Goal: Transaction & Acquisition: Purchase product/service

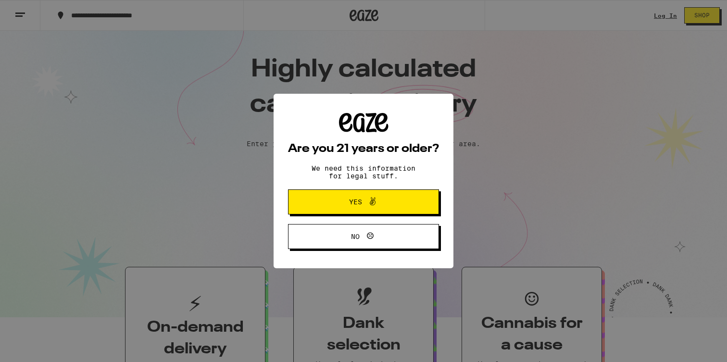
click at [388, 207] on span "Yes" at bounding box center [363, 202] width 73 height 12
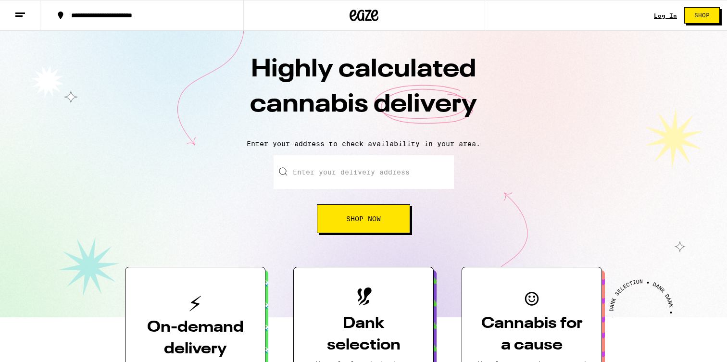
click at [126, 14] on div "**********" at bounding box center [147, 15] width 162 height 7
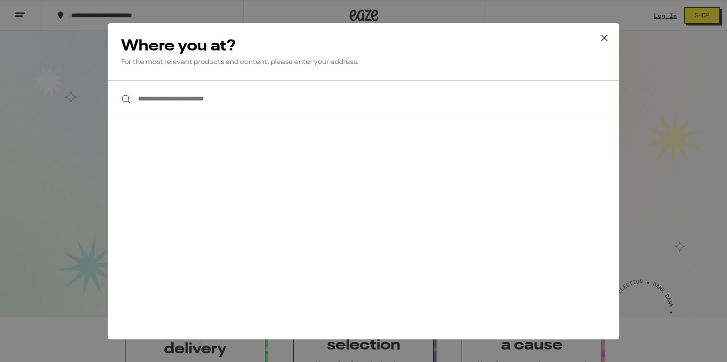
click at [159, 103] on input "**********" at bounding box center [363, 98] width 511 height 37
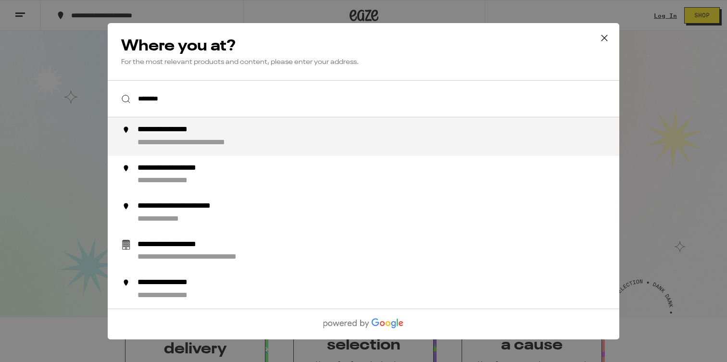
click at [175, 135] on div "**********" at bounding box center [179, 130] width 85 height 10
type input "**********"
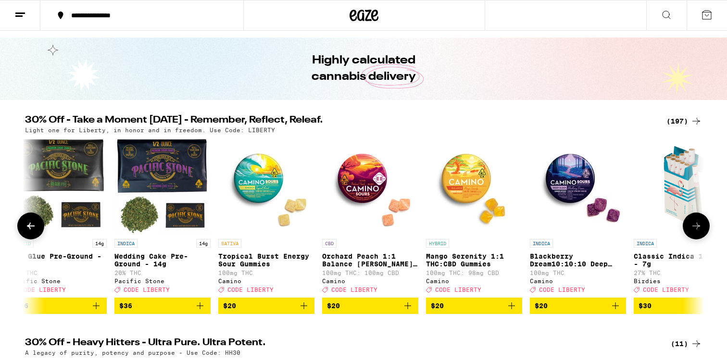
scroll to position [25, 0]
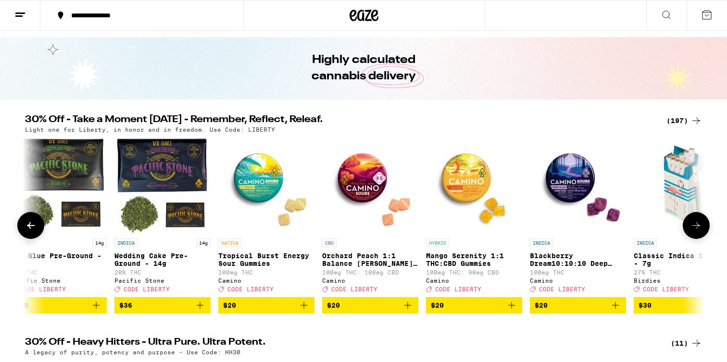
click at [701, 230] on icon at bounding box center [696, 226] width 12 height 12
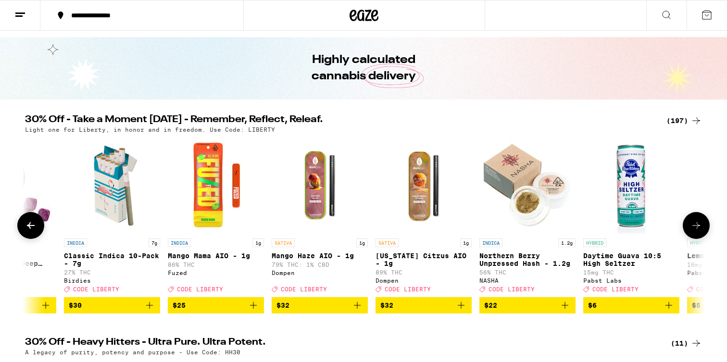
scroll to position [0, 690]
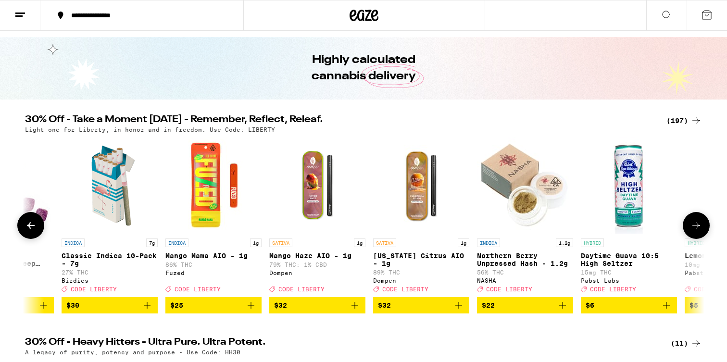
click at [701, 230] on icon at bounding box center [696, 226] width 12 height 12
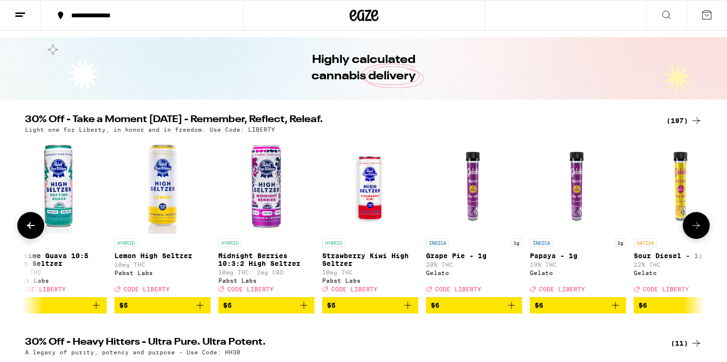
scroll to position [0, 1262]
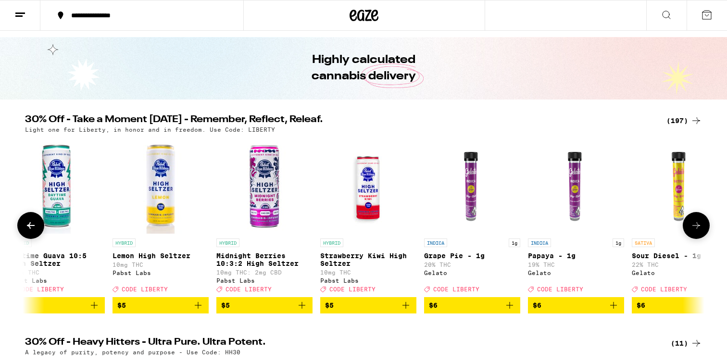
click at [701, 230] on icon at bounding box center [696, 226] width 12 height 12
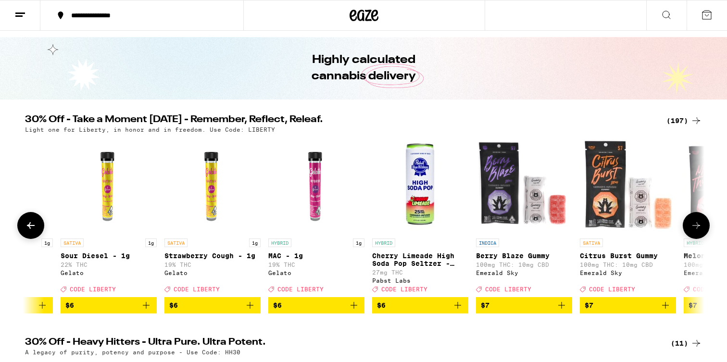
scroll to position [0, 1834]
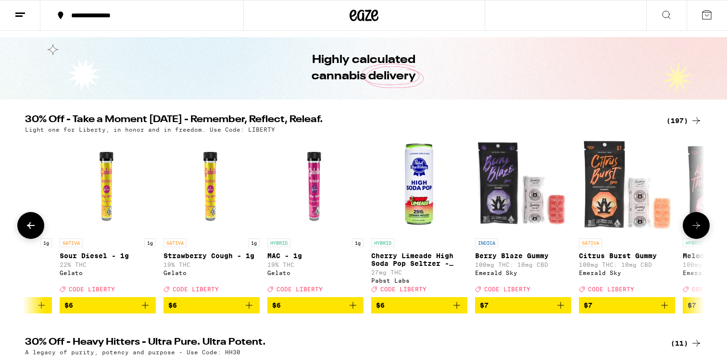
click at [701, 230] on icon at bounding box center [696, 226] width 12 height 12
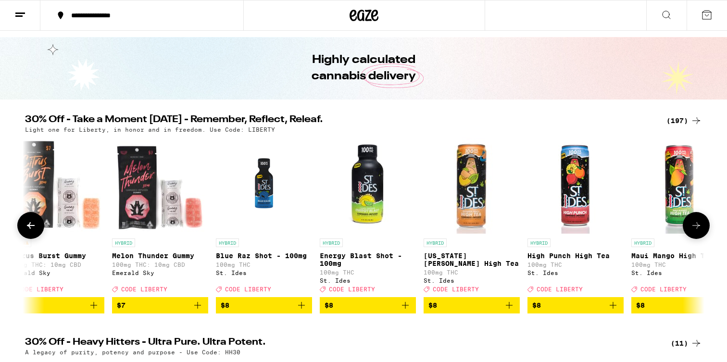
scroll to position [0, 2406]
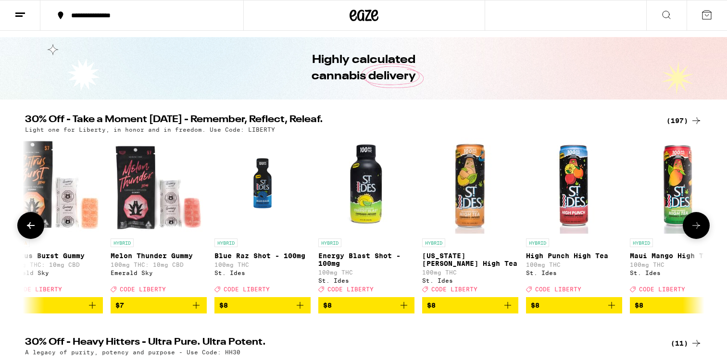
click at [701, 230] on icon at bounding box center [696, 226] width 12 height 12
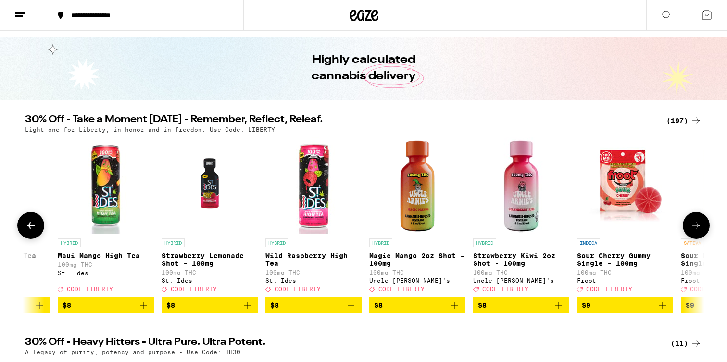
click at [701, 230] on icon at bounding box center [696, 226] width 12 height 12
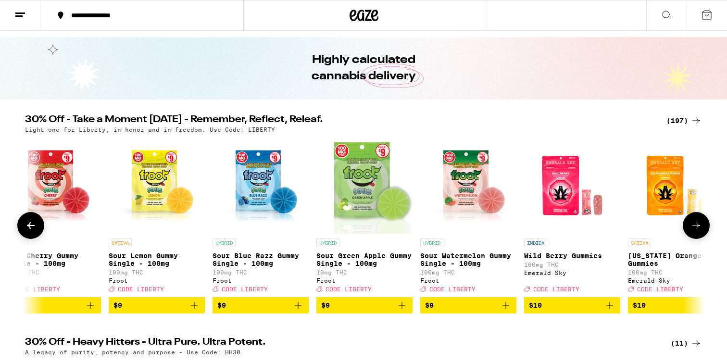
click at [701, 230] on icon at bounding box center [696, 226] width 12 height 12
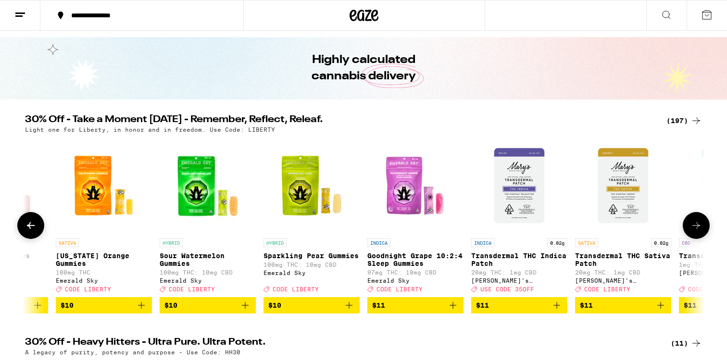
click at [701, 230] on icon at bounding box center [696, 226] width 12 height 12
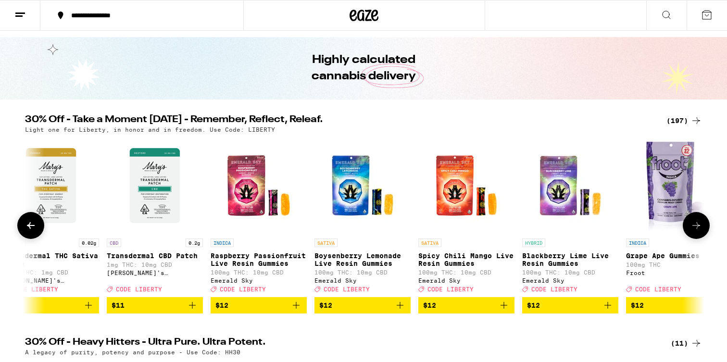
click at [701, 230] on icon at bounding box center [696, 226] width 12 height 12
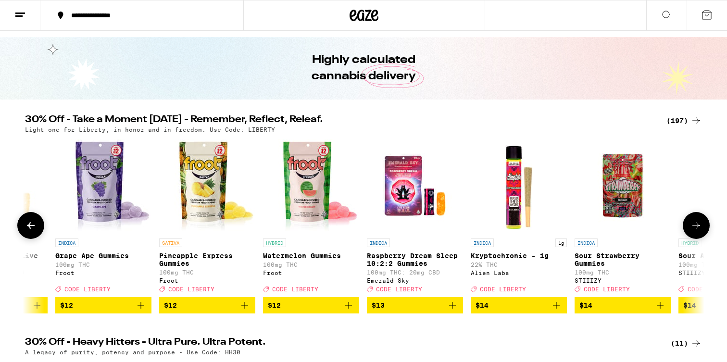
scroll to position [0, 5265]
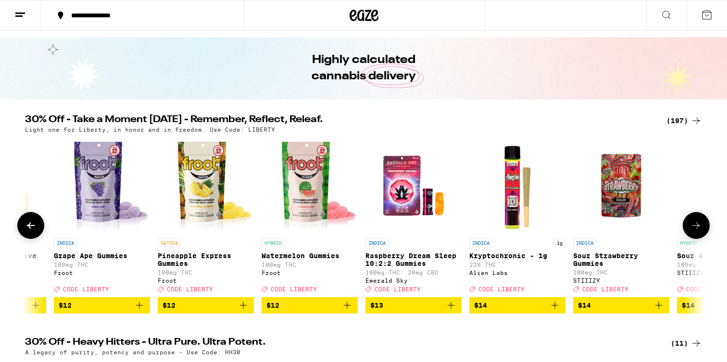
click at [701, 230] on icon at bounding box center [696, 226] width 12 height 12
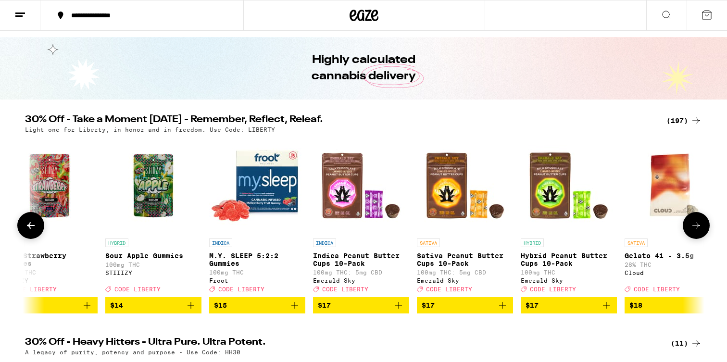
scroll to position [0, 5837]
click at [701, 230] on icon at bounding box center [696, 226] width 12 height 12
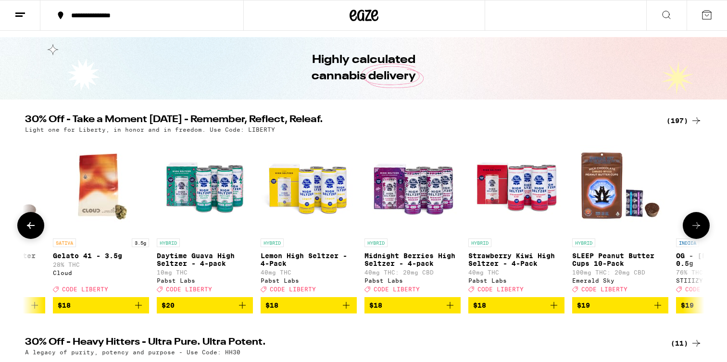
scroll to position [0, 6409]
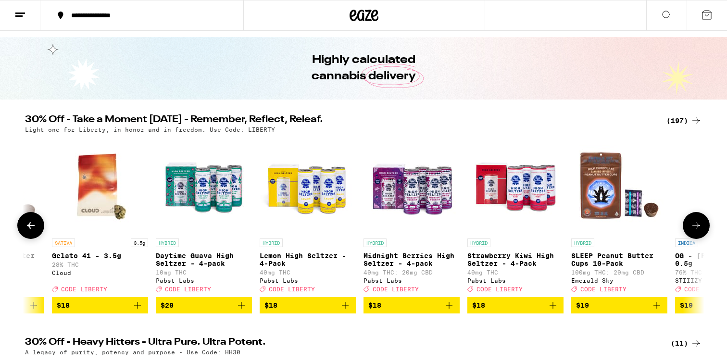
drag, startPoint x: 701, startPoint y: 230, endPoint x: 623, endPoint y: 333, distance: 128.6
click at [33, 227] on icon at bounding box center [31, 226] width 12 height 12
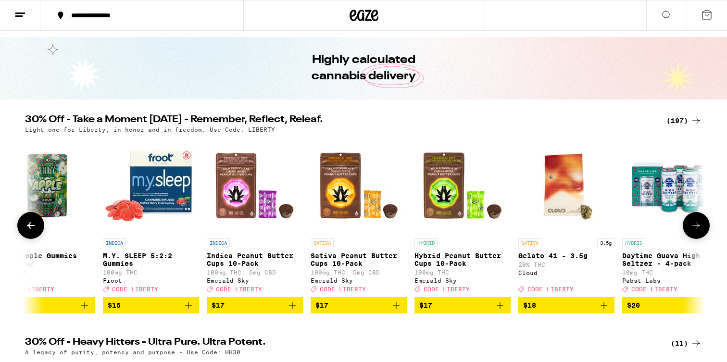
click at [33, 227] on icon at bounding box center [31, 226] width 12 height 12
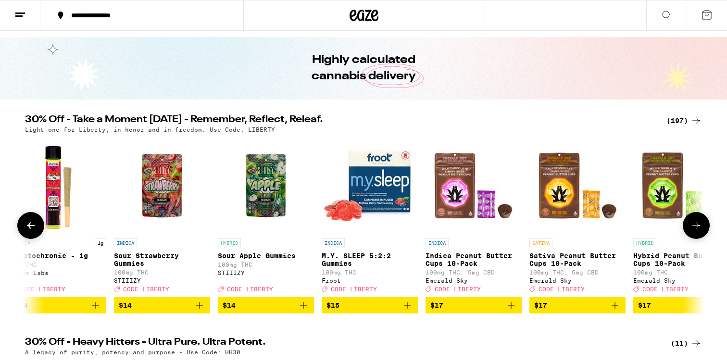
click at [33, 227] on icon at bounding box center [31, 226] width 12 height 12
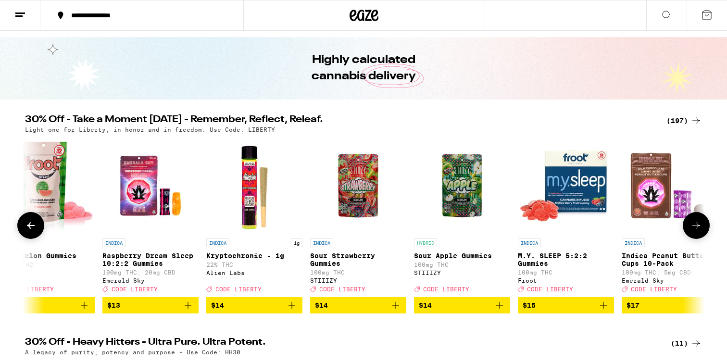
click at [33, 227] on icon at bounding box center [31, 226] width 12 height 12
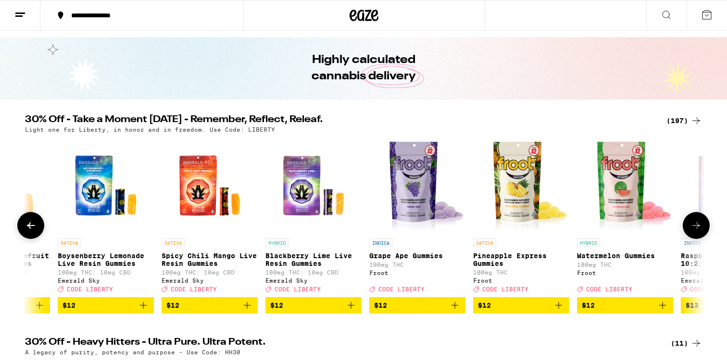
click at [33, 227] on icon at bounding box center [31, 226] width 12 height 12
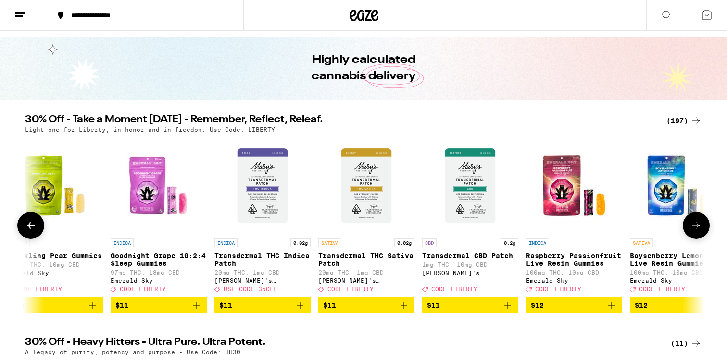
click at [33, 227] on icon at bounding box center [31, 226] width 12 height 12
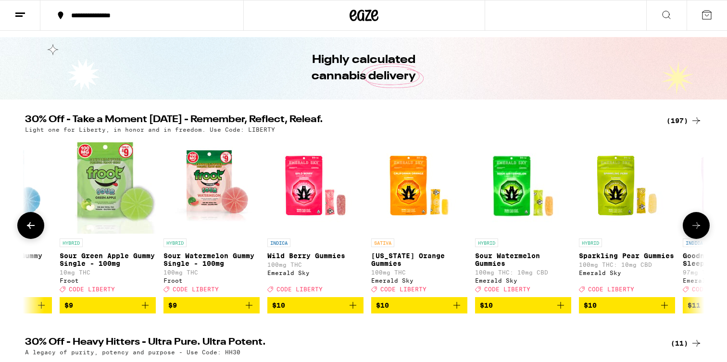
click at [33, 227] on icon at bounding box center [31, 226] width 12 height 12
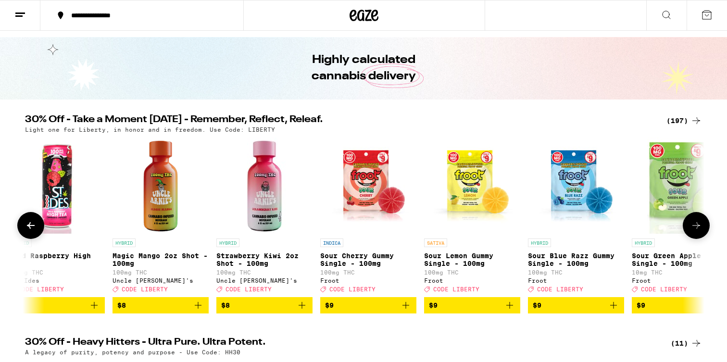
click at [33, 227] on icon at bounding box center [31, 226] width 12 height 12
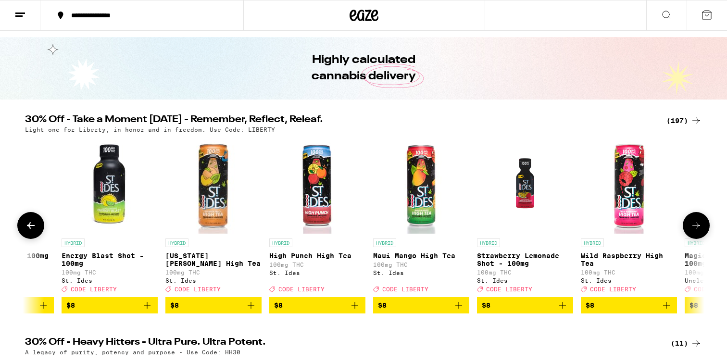
click at [33, 227] on icon at bounding box center [31, 226] width 12 height 12
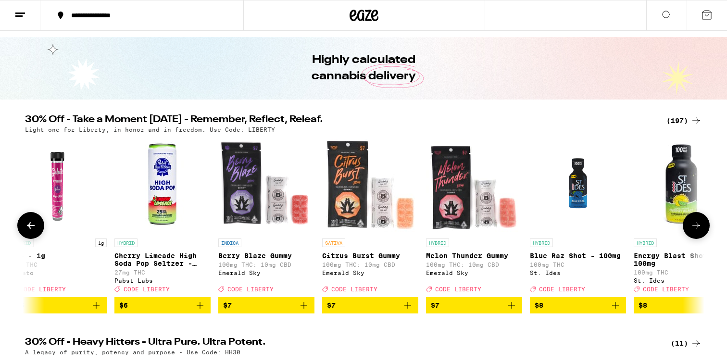
click at [33, 227] on icon at bounding box center [31, 226] width 12 height 12
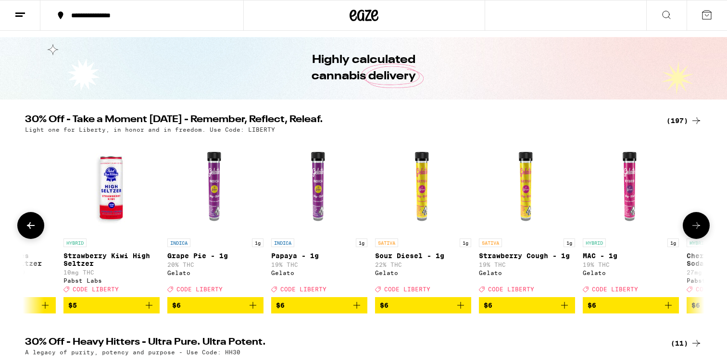
click at [33, 227] on icon at bounding box center [31, 226] width 12 height 12
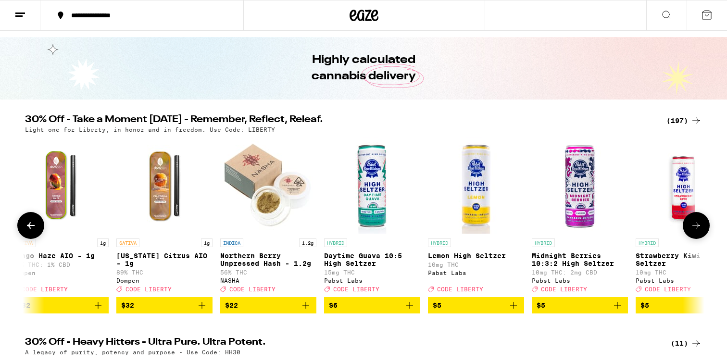
click at [33, 227] on icon at bounding box center [31, 226] width 12 height 12
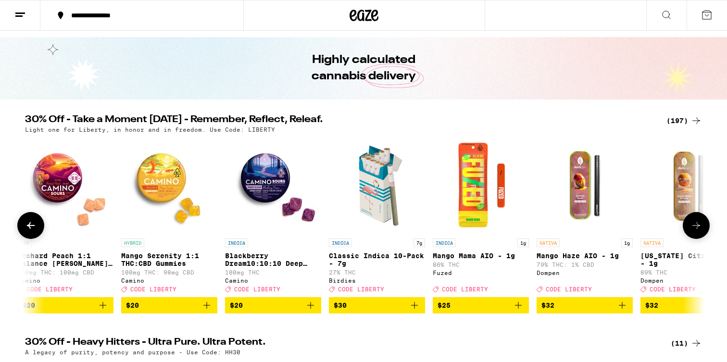
scroll to position [0, 375]
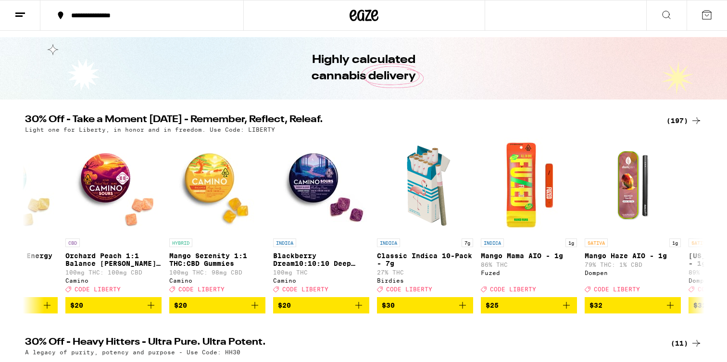
click at [681, 123] on div "(197)" at bounding box center [684, 121] width 36 height 12
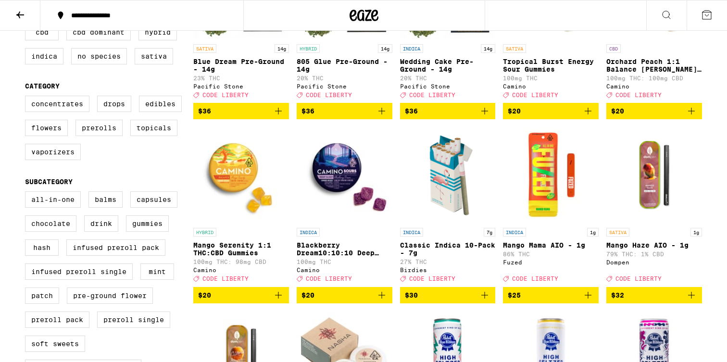
scroll to position [202, 0]
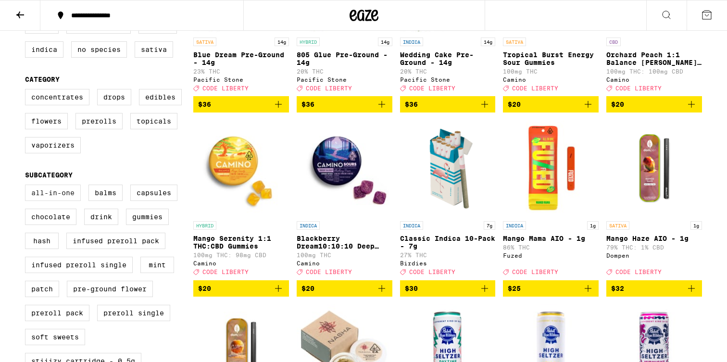
click at [62, 201] on label "All-In-One" at bounding box center [53, 193] width 56 height 16
click at [27, 186] on input "All-In-One" at bounding box center [27, 186] width 0 height 0
checkbox input "true"
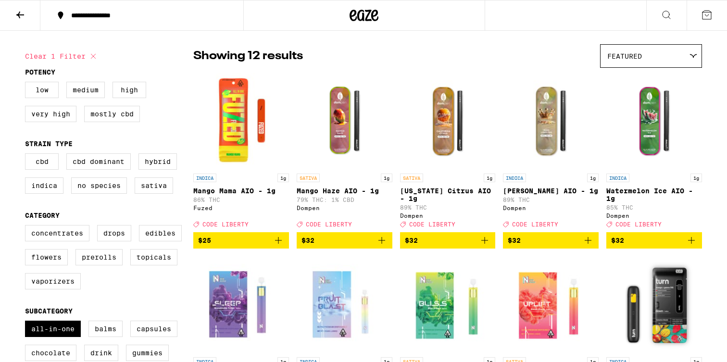
scroll to position [18, 0]
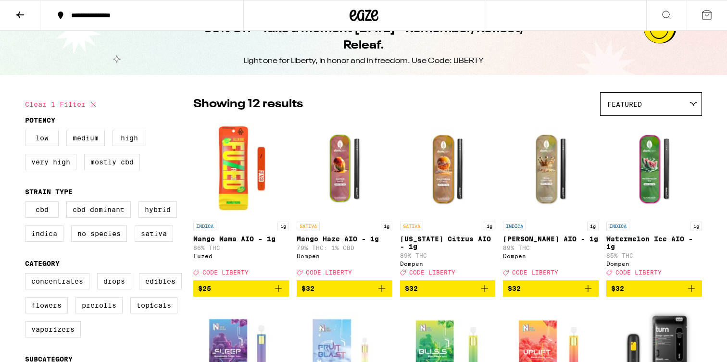
click at [282, 294] on icon "Add to bag" at bounding box center [278, 289] width 12 height 12
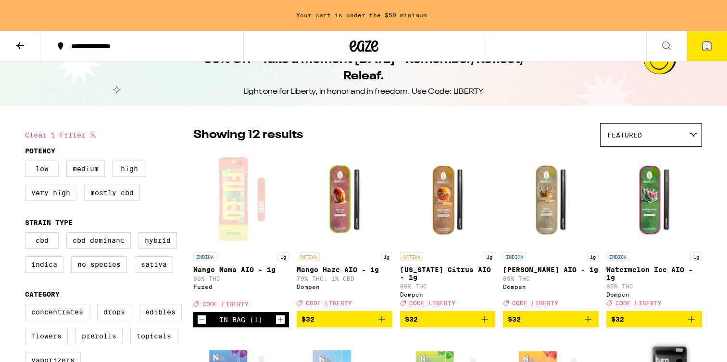
scroll to position [49, 0]
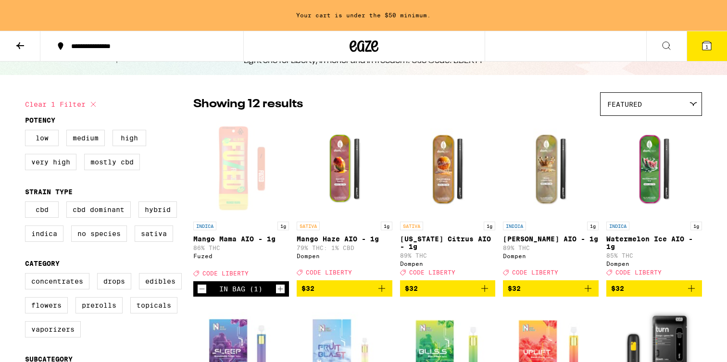
click at [280, 295] on icon "Increment" at bounding box center [280, 289] width 9 height 12
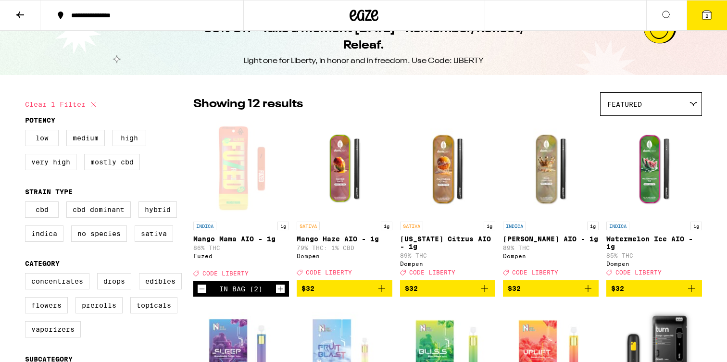
click at [703, 27] on button "2" at bounding box center [706, 15] width 40 height 30
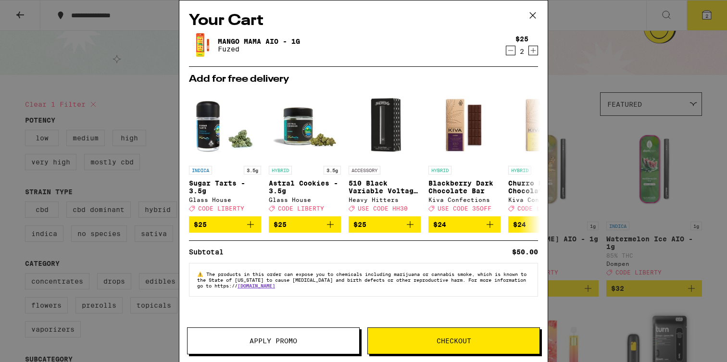
click at [321, 341] on span "Apply Promo" at bounding box center [273, 340] width 172 height 7
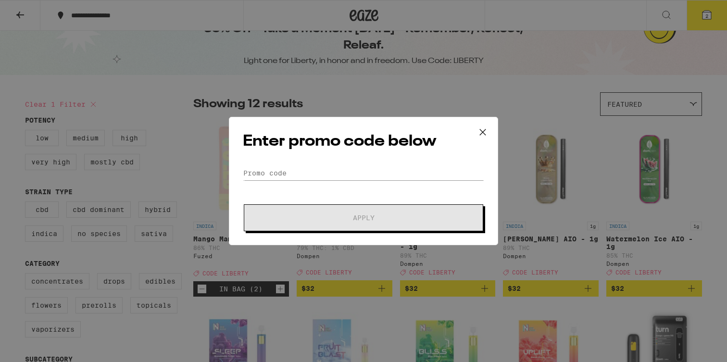
click at [282, 165] on div "Enter promo code below Promo Code Apply" at bounding box center [363, 181] width 269 height 128
click at [279, 169] on input "Promo Code" at bounding box center [363, 173] width 241 height 14
paste input "moritzs"
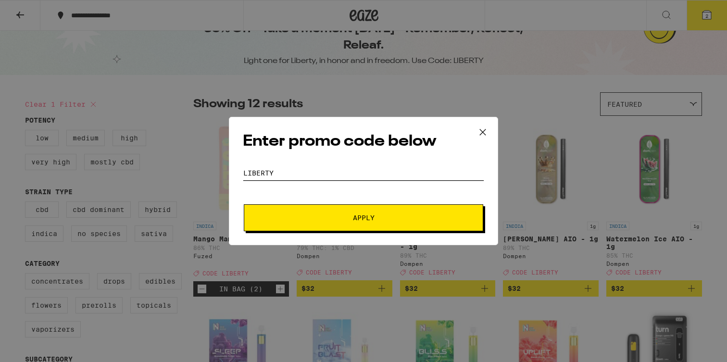
type input "LIBERTY"
click at [322, 214] on span "Apply" at bounding box center [363, 217] width 173 height 7
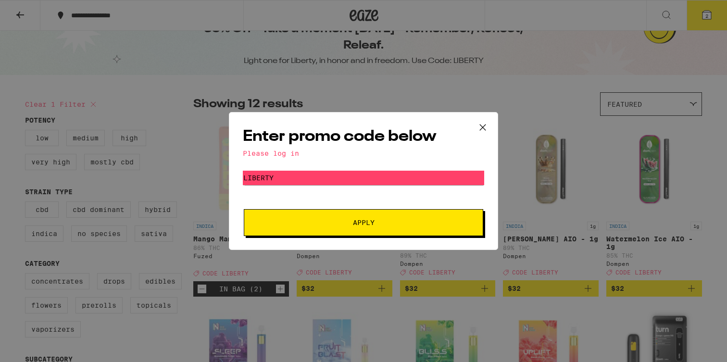
click at [360, 235] on button "Apply" at bounding box center [363, 222] width 239 height 27
click at [486, 123] on icon at bounding box center [482, 127] width 14 height 14
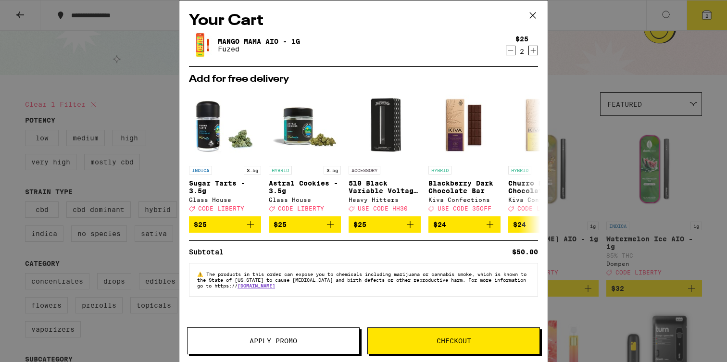
click at [537, 10] on icon at bounding box center [532, 15] width 14 height 14
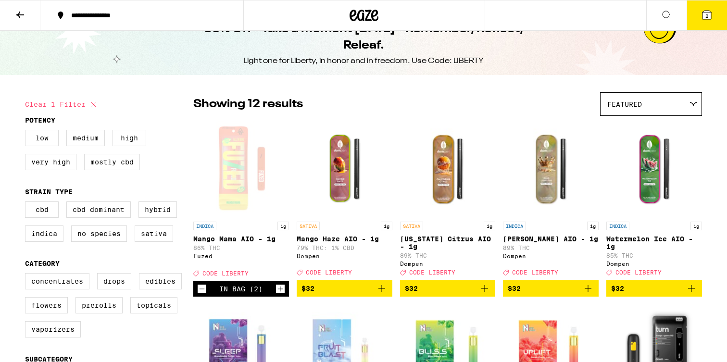
click at [705, 23] on button "2" at bounding box center [706, 15] width 40 height 30
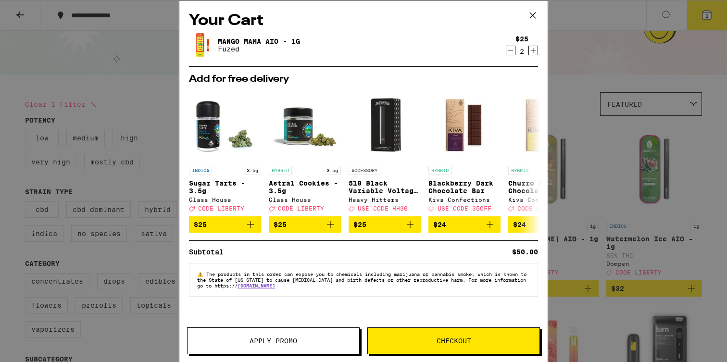
click at [444, 340] on span "Checkout" at bounding box center [453, 340] width 35 height 7
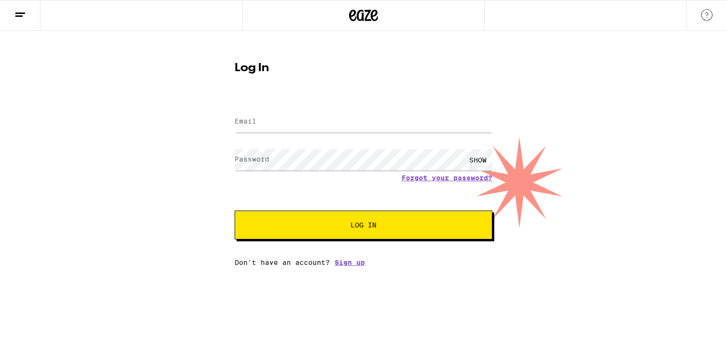
click at [277, 110] on div at bounding box center [364, 122] width 258 height 28
click at [276, 119] on input "Email" at bounding box center [364, 122] width 258 height 22
type input "[EMAIL_ADDRESS][DOMAIN_NAME]"
click at [352, 227] on span "Log In" at bounding box center [363, 225] width 26 height 7
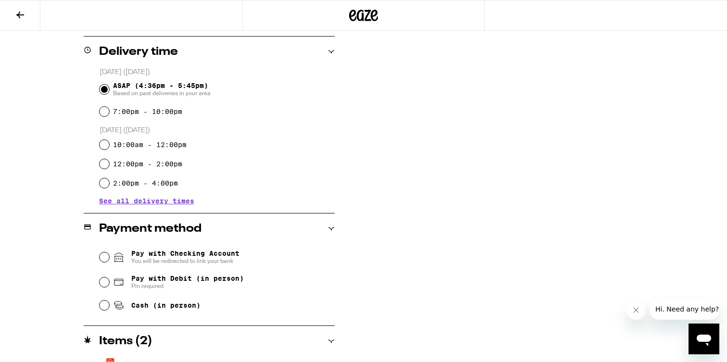
scroll to position [262, 0]
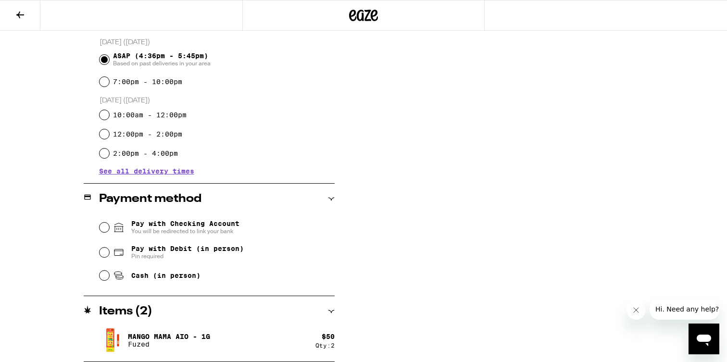
click at [334, 310] on div "**********" at bounding box center [363, 107] width 692 height 507
click at [327, 310] on div "Items ( 2 )" at bounding box center [209, 312] width 251 height 12
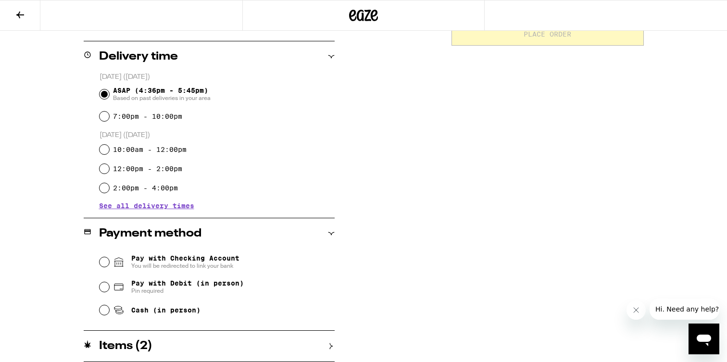
scroll to position [227, 0]
click at [334, 347] on icon at bounding box center [331, 346] width 7 height 7
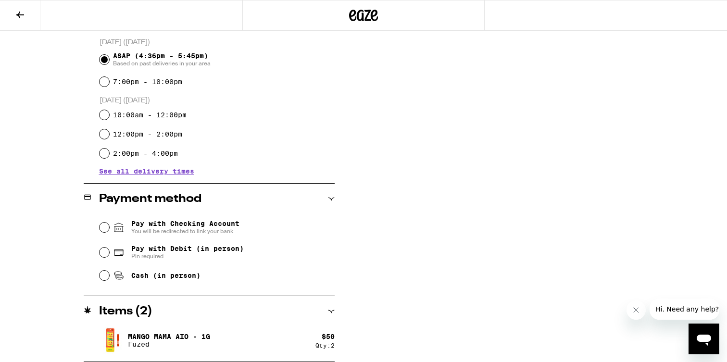
scroll to position [0, 0]
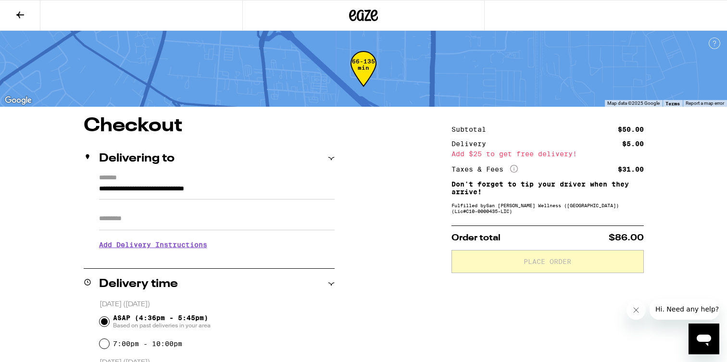
click at [24, 16] on icon at bounding box center [20, 15] width 12 height 12
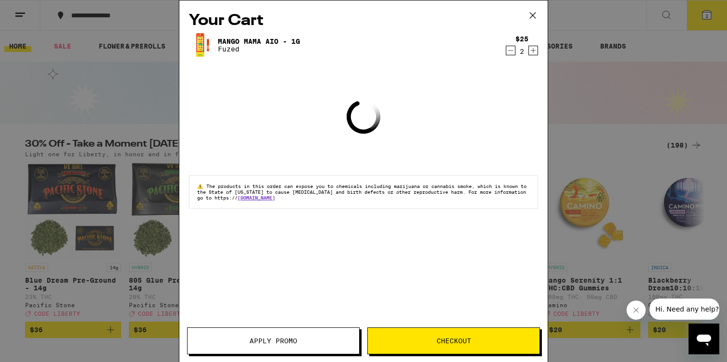
click at [300, 342] on span "Apply Promo" at bounding box center [273, 340] width 172 height 7
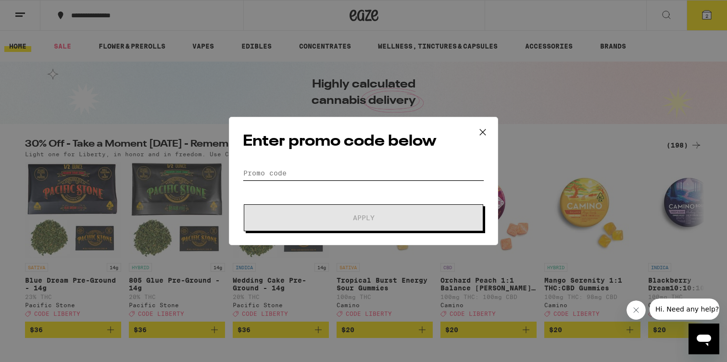
click at [290, 173] on input "Promo Code" at bounding box center [363, 173] width 241 height 14
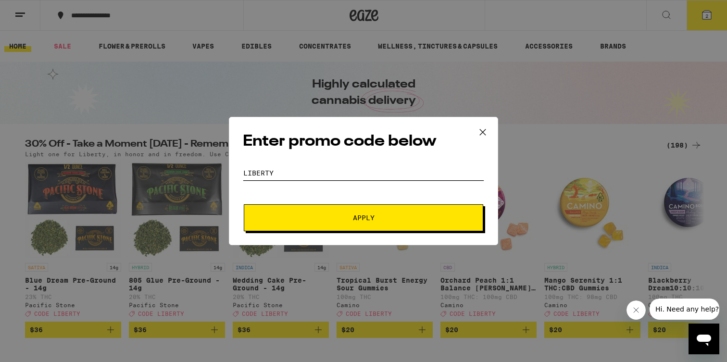
type input "LIBERTY"
click at [344, 214] on span "Apply" at bounding box center [363, 217] width 173 height 7
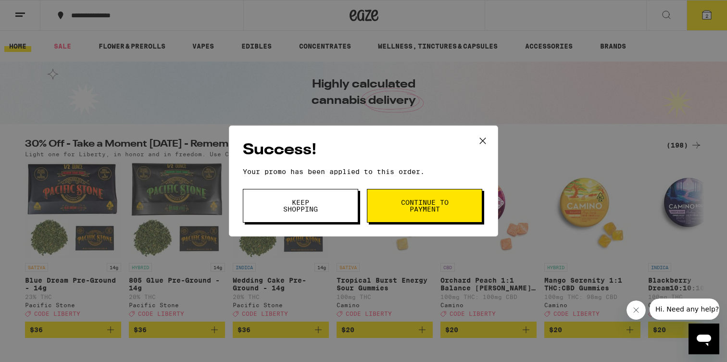
click at [422, 205] on span "Continue to payment" at bounding box center [424, 205] width 49 height 13
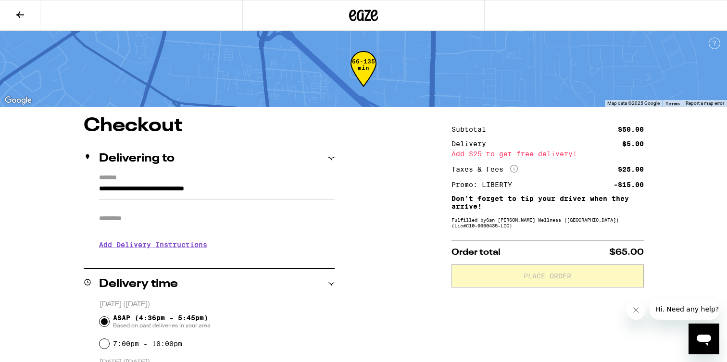
click at [514, 168] on icon at bounding box center [514, 169] width 8 height 8
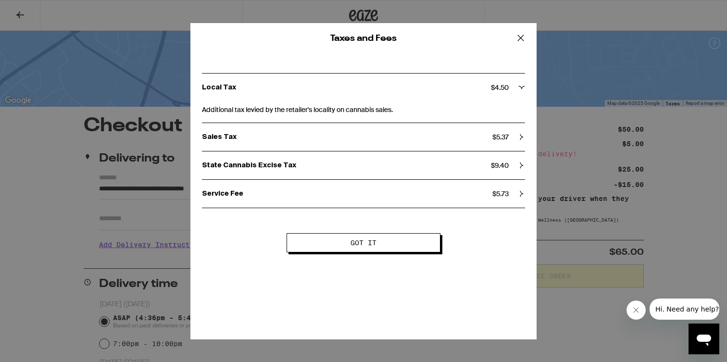
click at [523, 40] on icon at bounding box center [520, 38] width 14 height 14
